Goal: Information Seeking & Learning: Learn about a topic

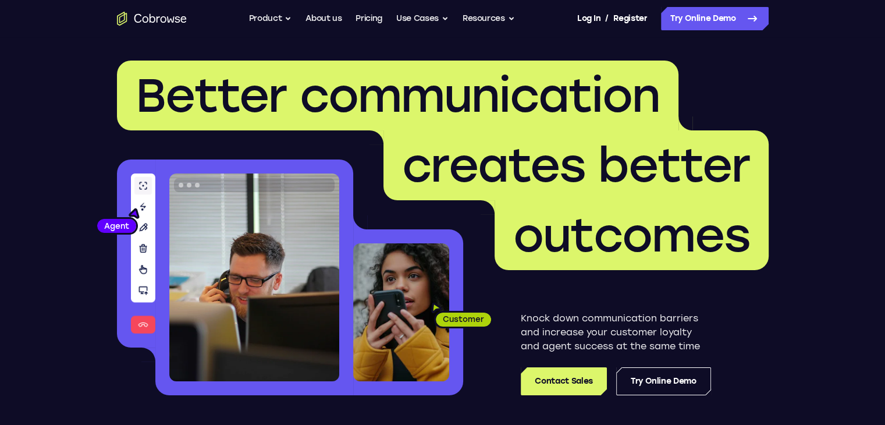
click at [695, 59] on header "Better communication creates better outcomes Customer Agent Agent Knock down co…" at bounding box center [442, 232] width 745 height 391
click at [683, 26] on link "Try Online Demo" at bounding box center [715, 18] width 108 height 23
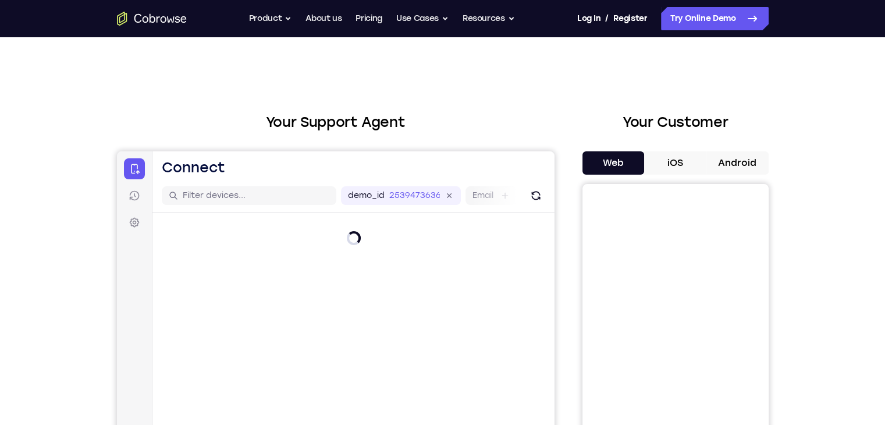
click at [743, 162] on button "Android" at bounding box center [738, 162] width 62 height 23
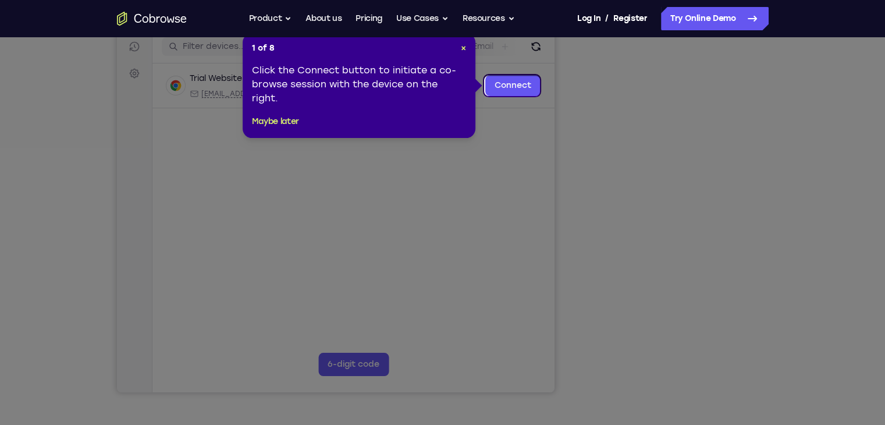
scroll to position [148, 0]
click at [459, 45] on header "1 of 8 ×" at bounding box center [359, 50] width 214 height 12
click at [461, 48] on span "×" at bounding box center [463, 49] width 5 height 10
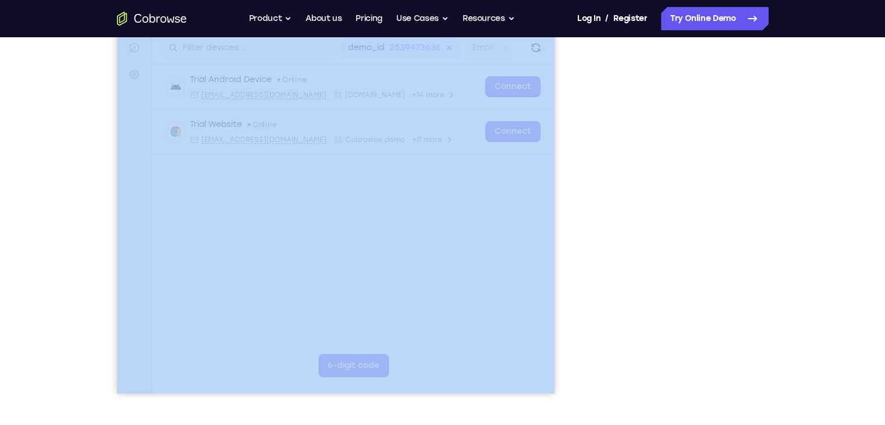
drag, startPoint x: 756, startPoint y: 186, endPoint x: 568, endPoint y: 238, distance: 195.1
click at [568, 238] on div "Your Support Agent Your Customer Web iOS Android" at bounding box center [443, 179] width 652 height 430
